Goal: Task Accomplishment & Management: Use online tool/utility

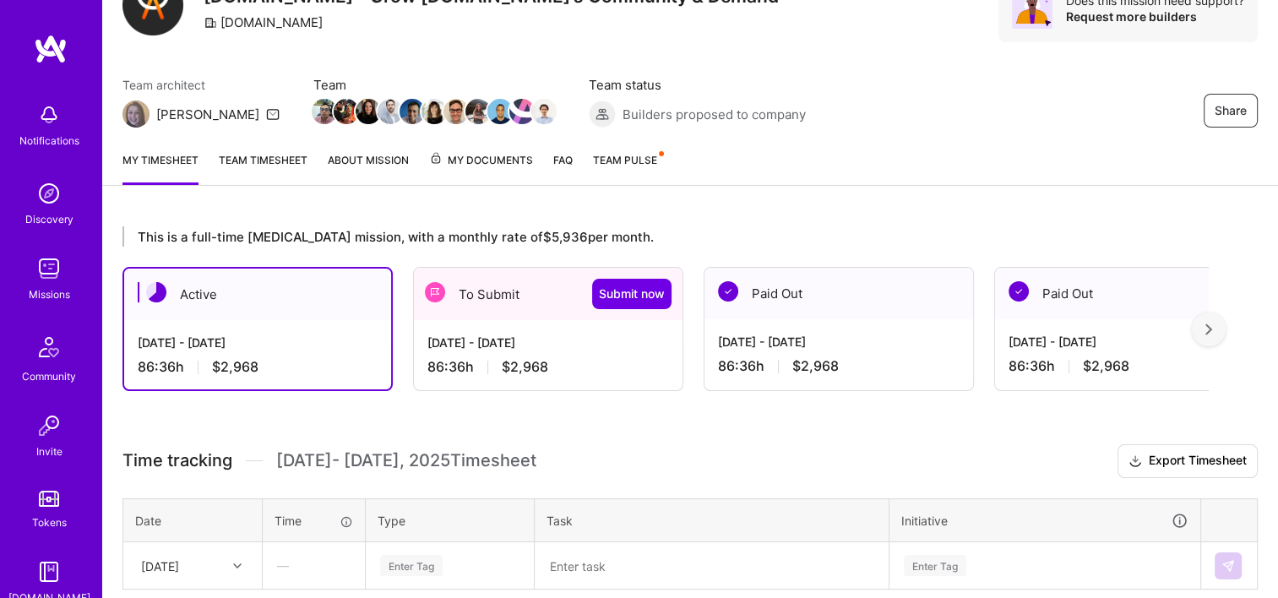
click at [520, 388] on div "[DATE] - [DATE] 86:36 h $2,968" at bounding box center [548, 354] width 269 height 69
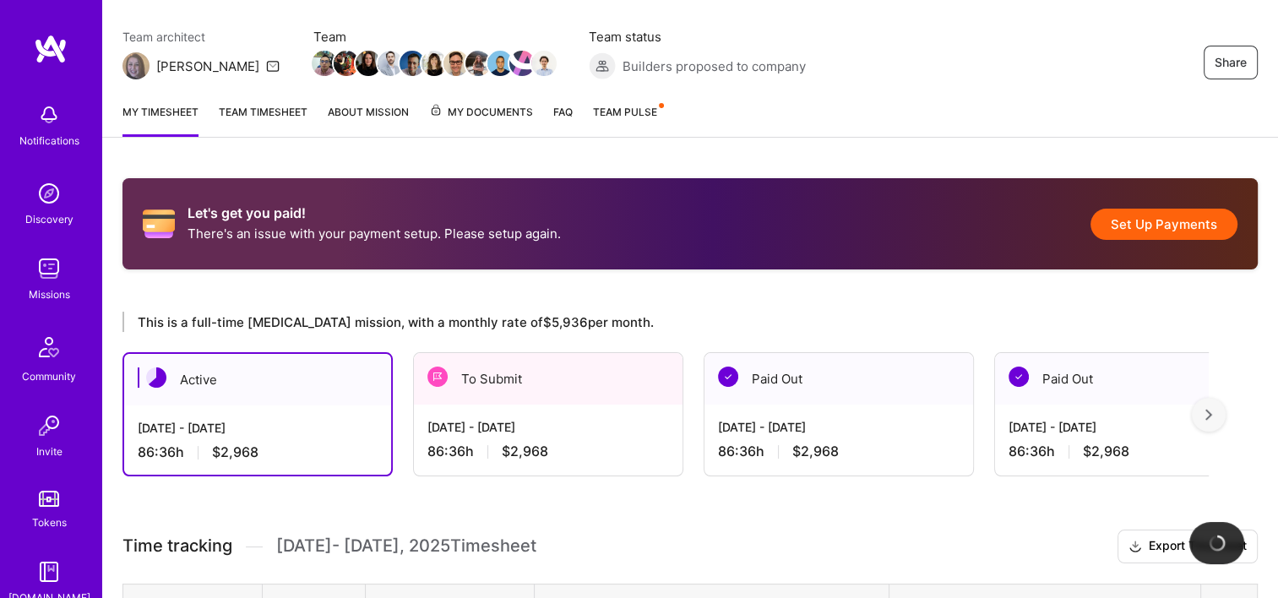
scroll to position [253, 0]
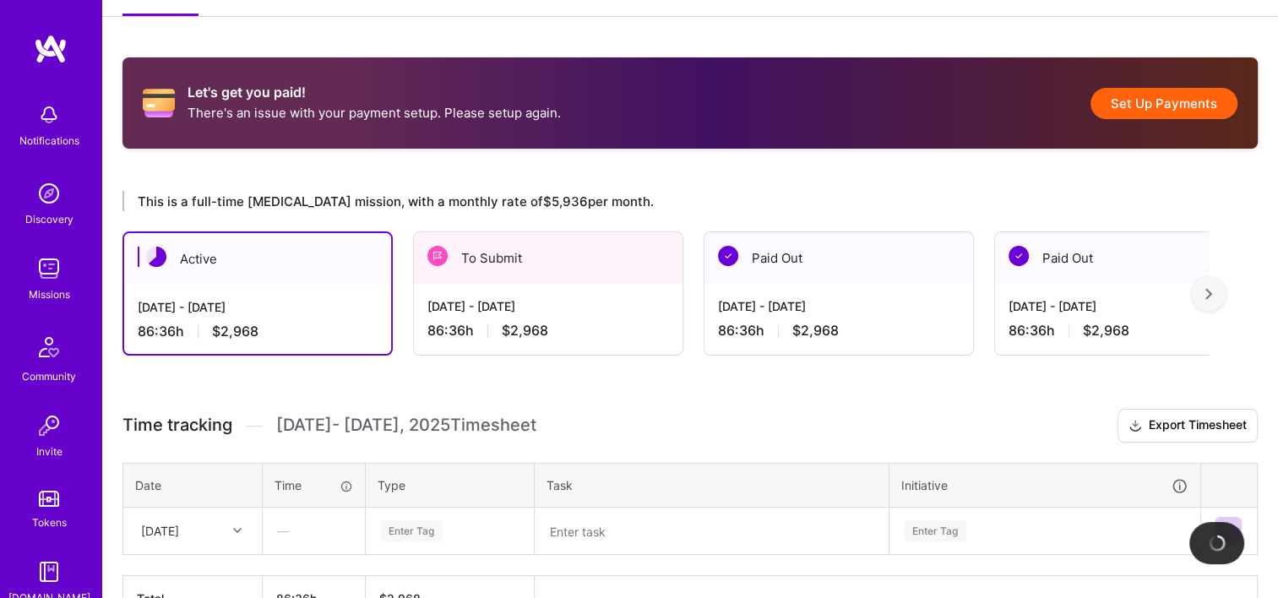
click at [515, 277] on div "To Submit" at bounding box center [548, 258] width 269 height 52
click at [513, 313] on div "[DATE] - [DATE]" at bounding box center [549, 306] width 242 height 18
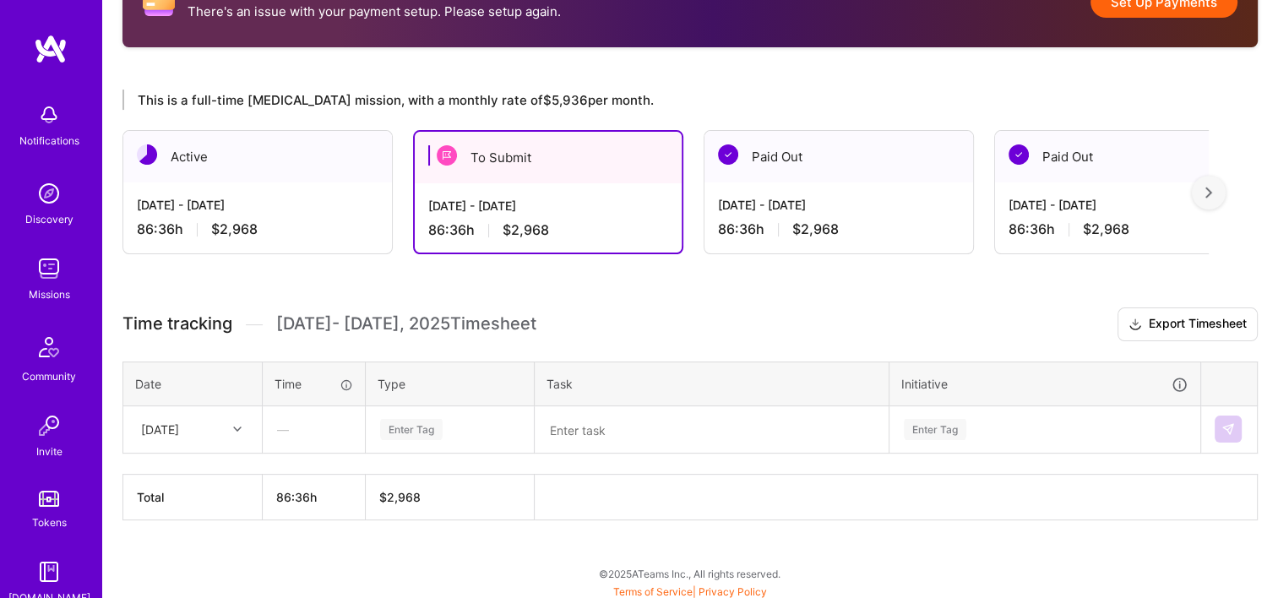
scroll to position [356, 0]
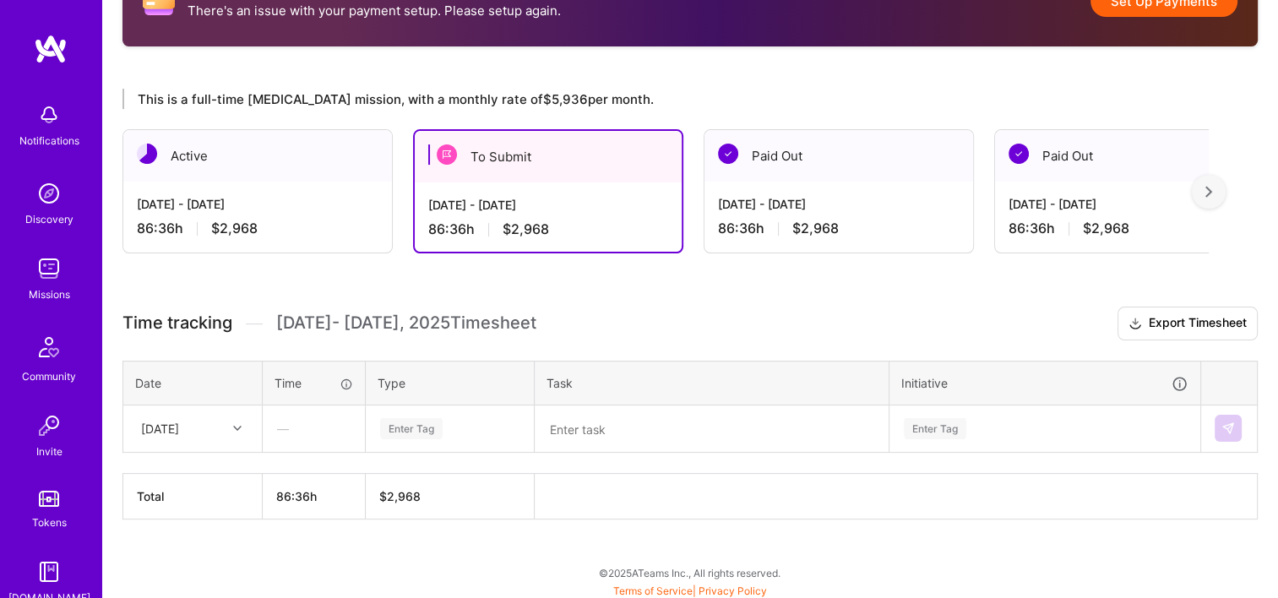
click at [314, 427] on div "—" at bounding box center [314, 428] width 101 height 45
click at [283, 420] on div "—" at bounding box center [314, 428] width 101 height 45
click at [288, 421] on div "—" at bounding box center [314, 428] width 101 height 45
click at [293, 426] on div "—" at bounding box center [314, 428] width 101 height 45
drag, startPoint x: 338, startPoint y: 447, endPoint x: 383, endPoint y: 443, distance: 45.0
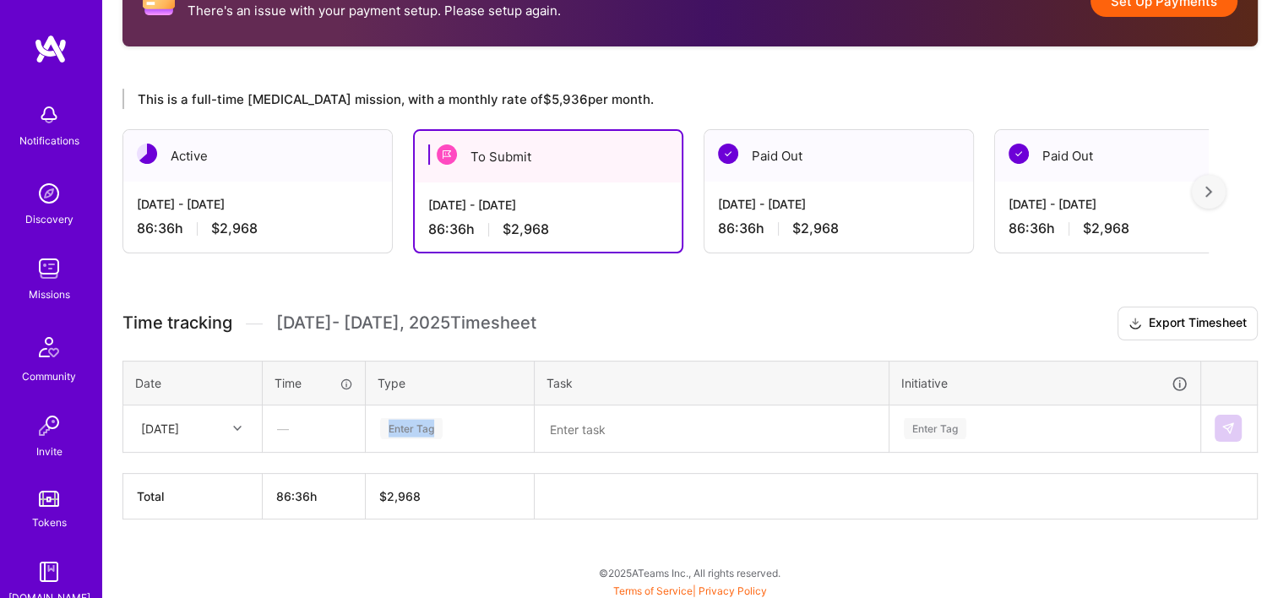
click at [383, 443] on tr "[DATE] — Enter Tag Enter Tag" at bounding box center [690, 428] width 1135 height 47
drag, startPoint x: 383, startPoint y: 443, endPoint x: 450, endPoint y: 426, distance: 69.7
click at [405, 435] on div "Enter Tag" at bounding box center [411, 429] width 63 height 26
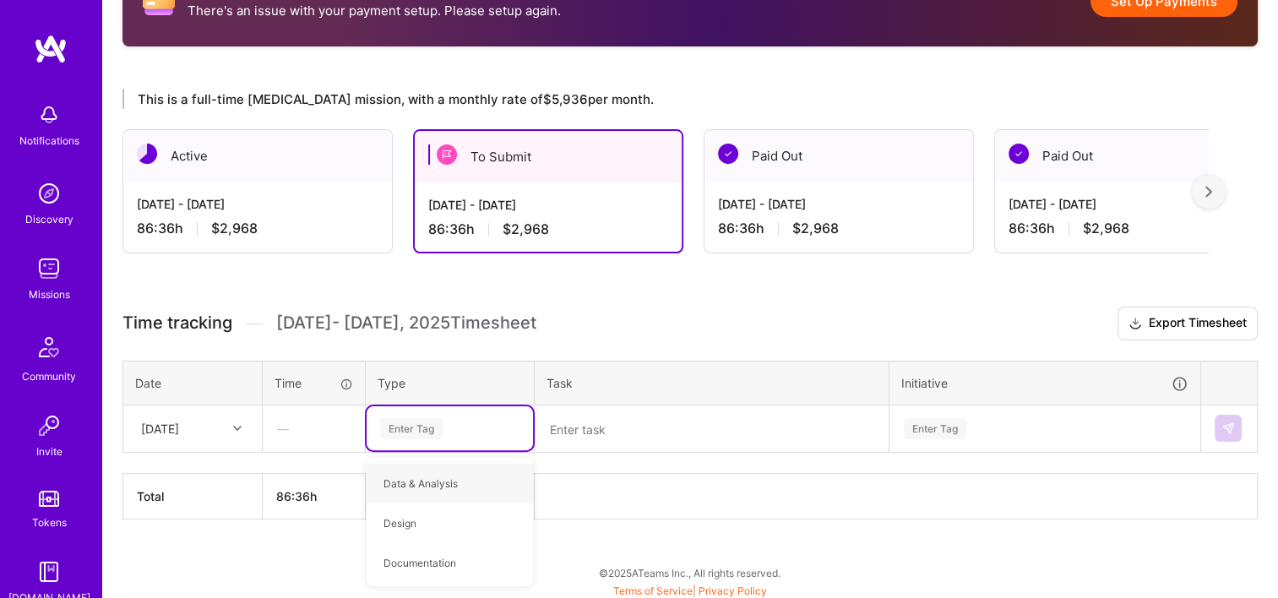
click at [418, 421] on div "Enter Tag" at bounding box center [411, 429] width 63 height 26
click at [426, 419] on div "Enter Tag" at bounding box center [411, 429] width 63 height 26
click at [417, 475] on span "Data & Analysis" at bounding box center [420, 483] width 91 height 23
click at [588, 442] on td at bounding box center [712, 428] width 355 height 47
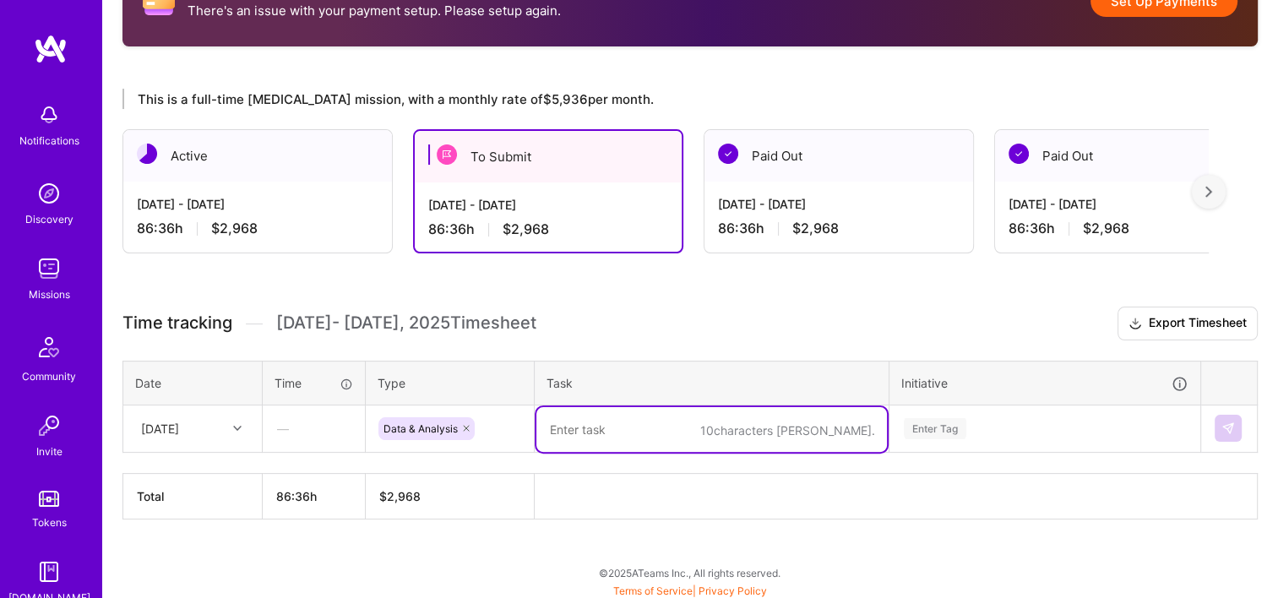
click at [587, 436] on textarea at bounding box center [712, 429] width 351 height 45
type textarea "a"
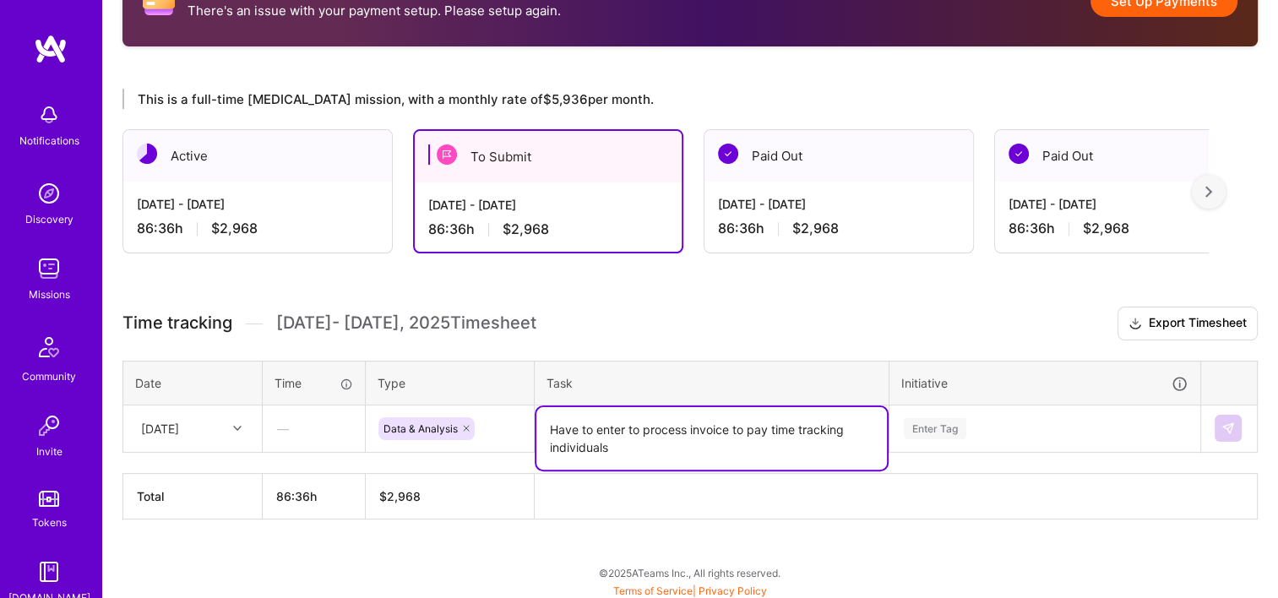
type textarea "Have to enter to process invoice to pay time tracking individuals"
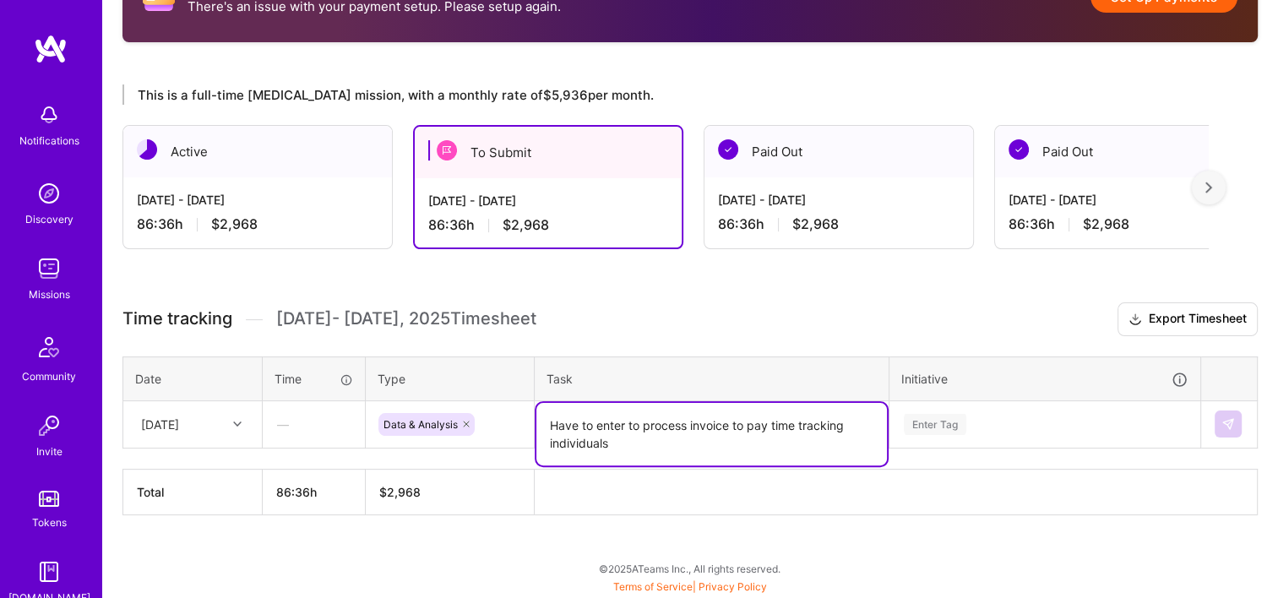
click at [973, 430] on div "Enter Tag" at bounding box center [1045, 424] width 309 height 44
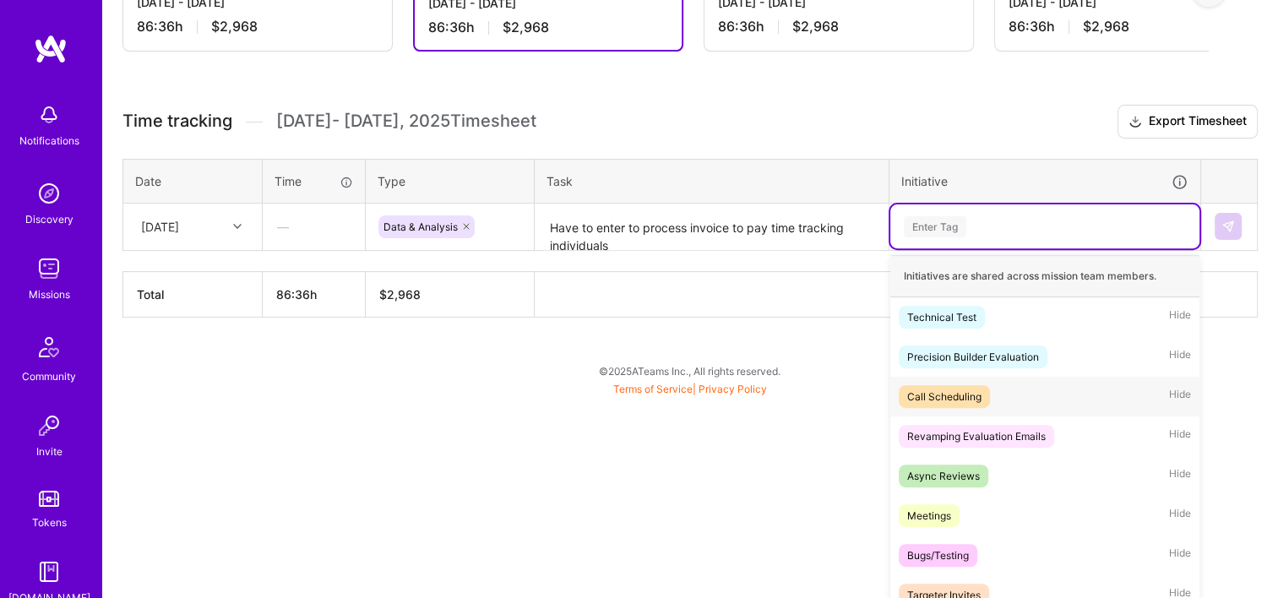
drag, startPoint x: 947, startPoint y: 401, endPoint x: 1079, endPoint y: 359, distance: 138.4
click at [947, 400] on div "Call Scheduling" at bounding box center [944, 397] width 74 height 18
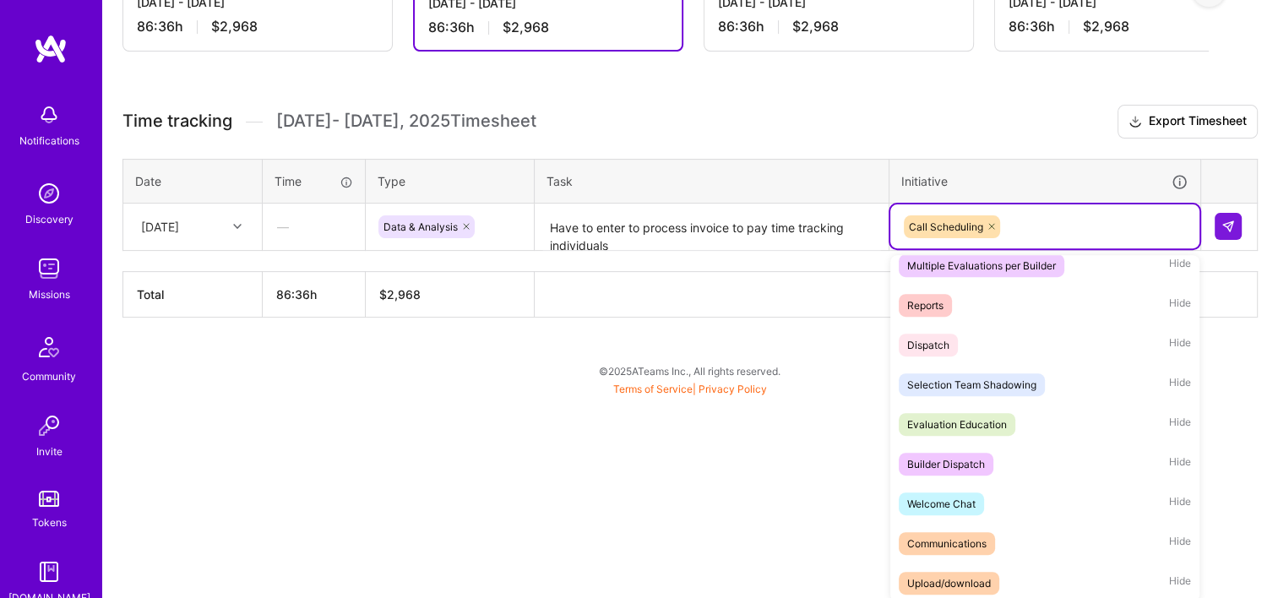
scroll to position [2117, 0]
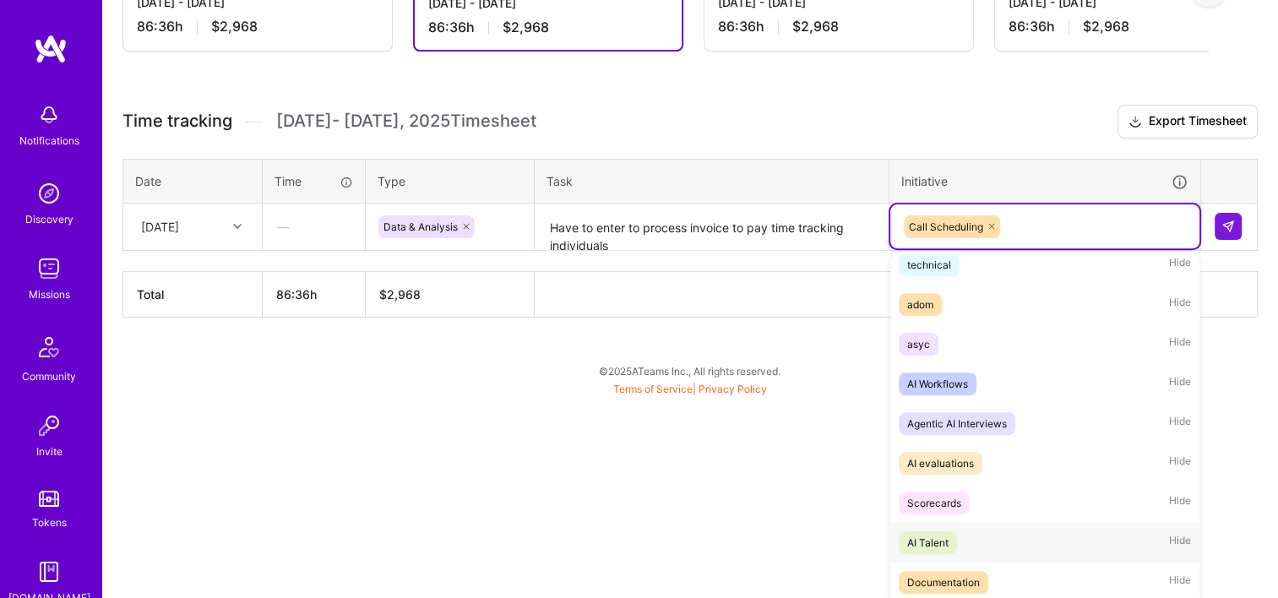
click at [1043, 564] on div "Documentation Hide" at bounding box center [1045, 583] width 309 height 40
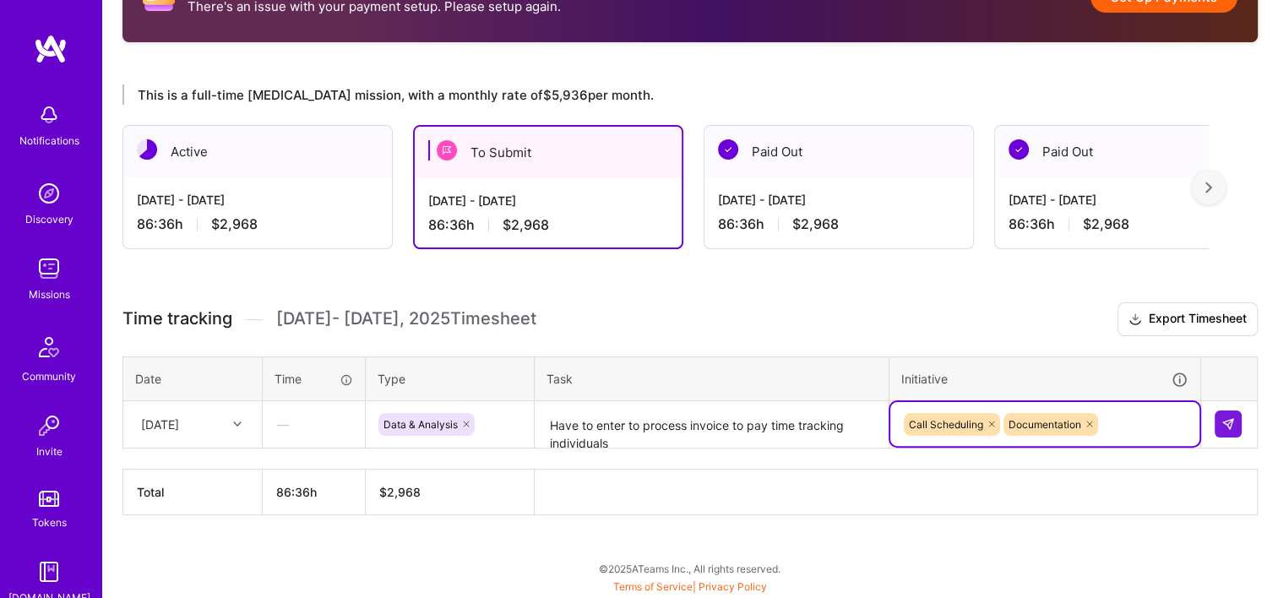
scroll to position [356, 0]
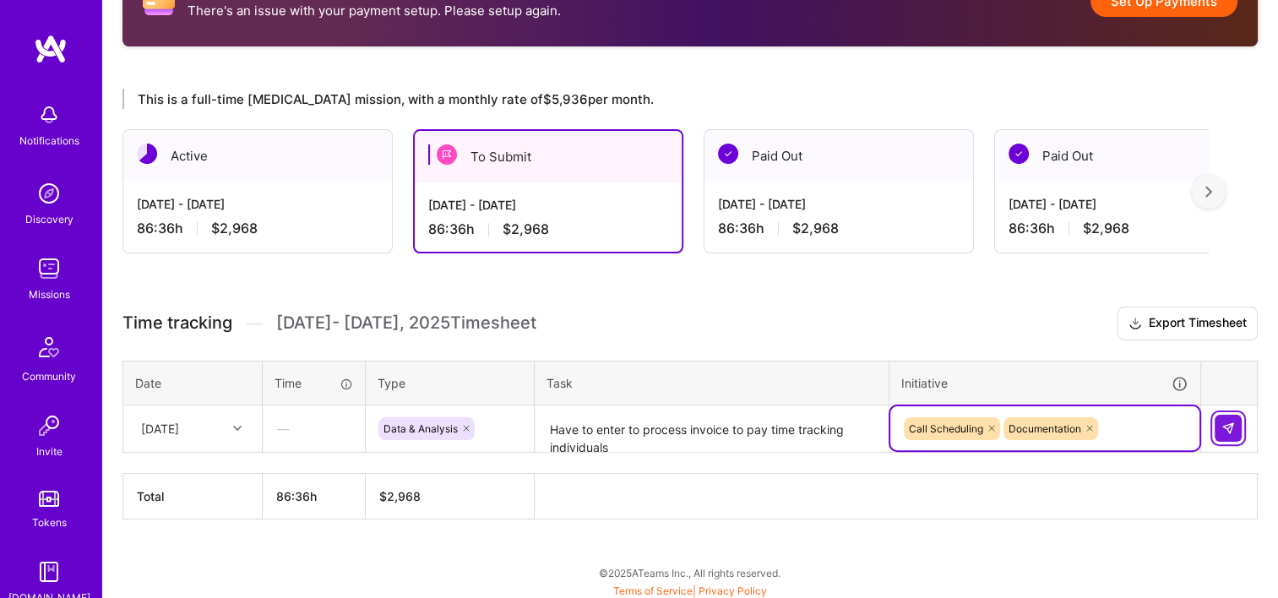
click at [1228, 429] on img at bounding box center [1229, 429] width 14 height 14
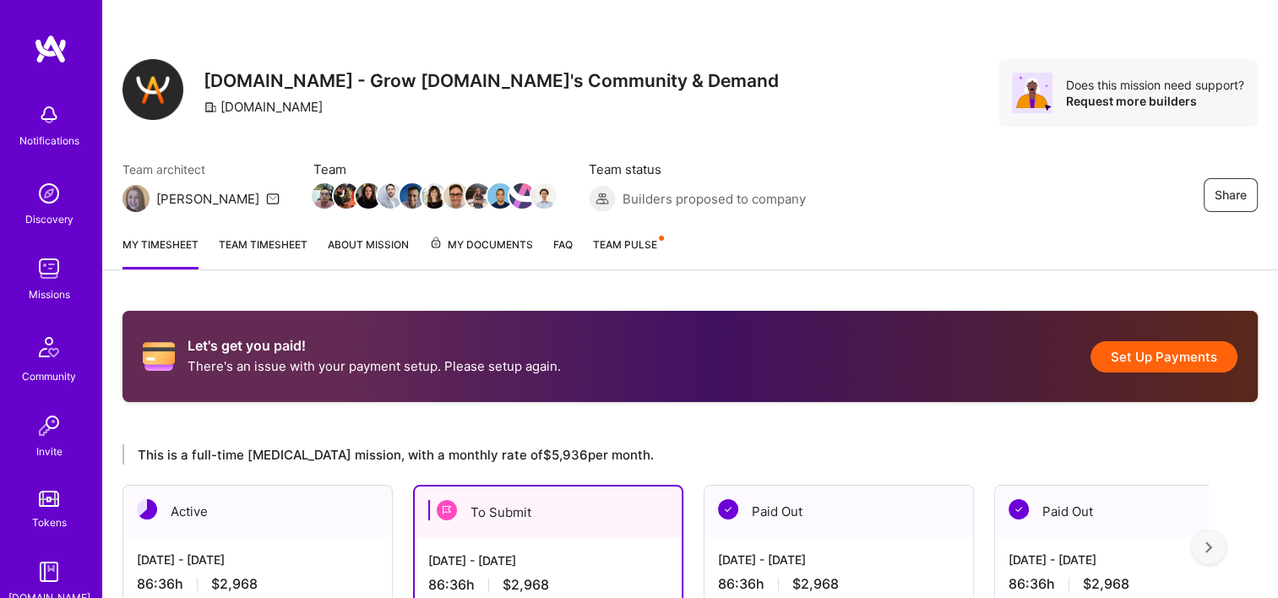
scroll to position [406, 0]
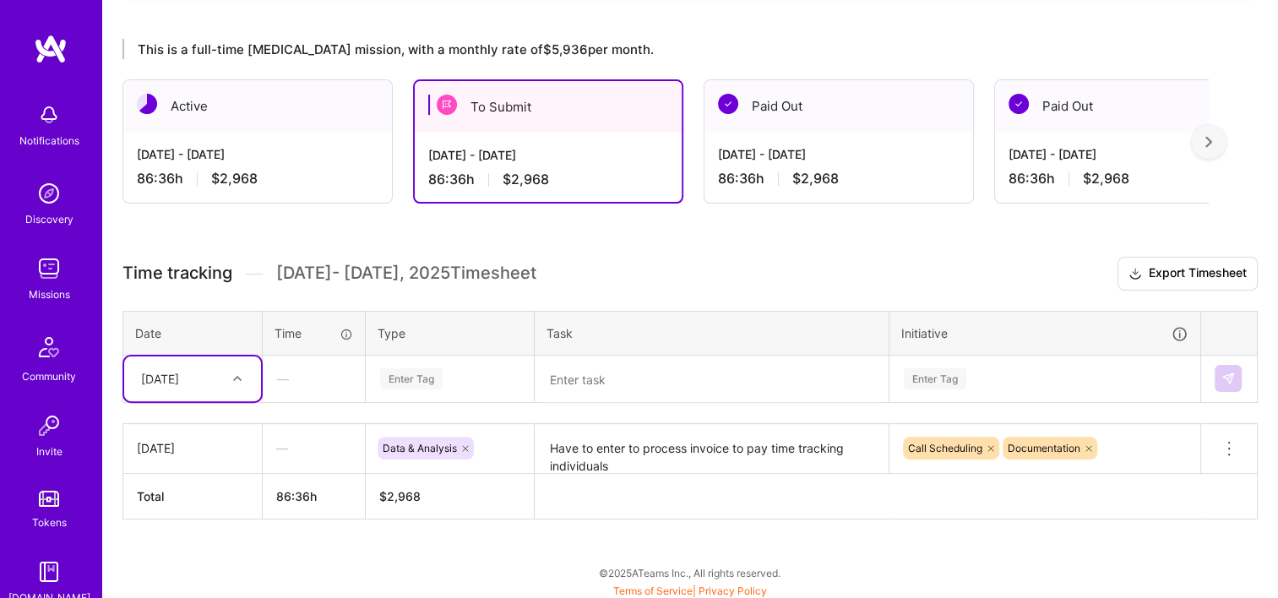
click at [812, 281] on h3 "Time tracking [DATE] - [DATE] Timesheet Export Timesheet" at bounding box center [691, 274] width 1136 height 34
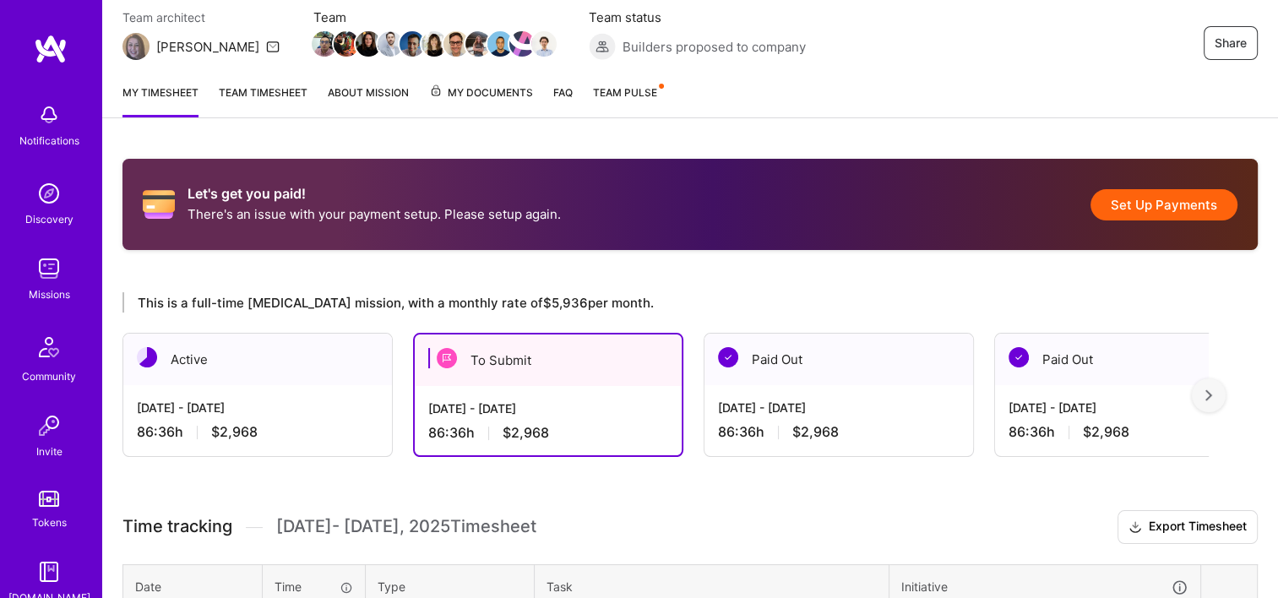
scroll to position [0, 0]
